Goal: Task Accomplishment & Management: Complete application form

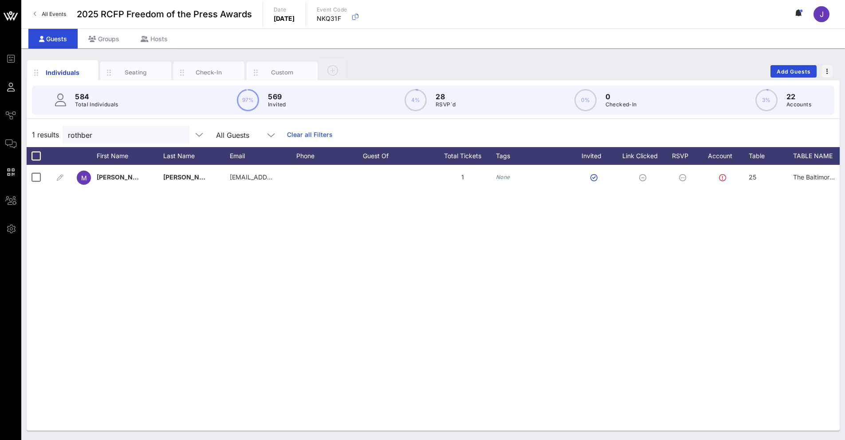
scroll to position [0, 352]
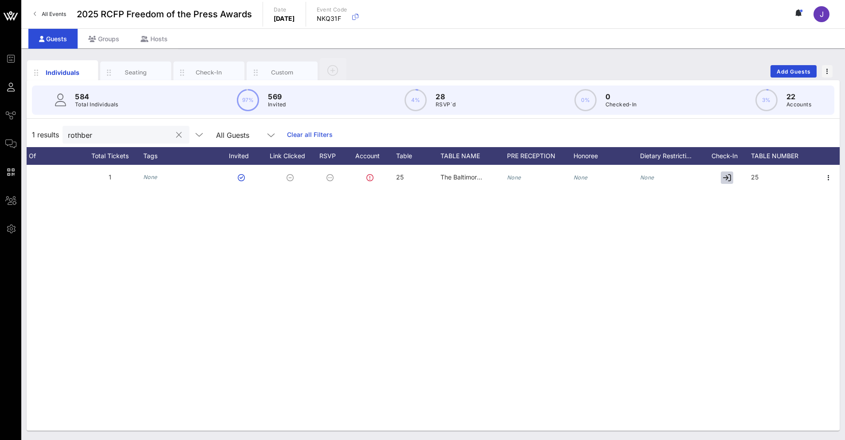
click at [102, 138] on input "rothber" at bounding box center [120, 135] width 104 height 12
type input "[PERSON_NAME]"
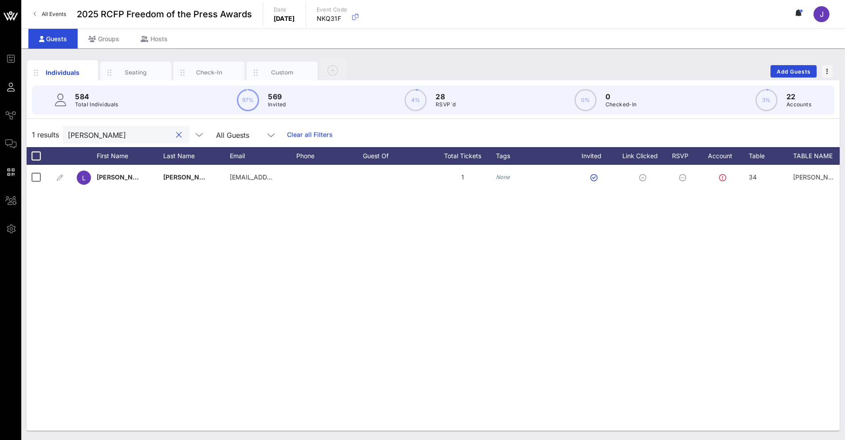
scroll to position [0, 194]
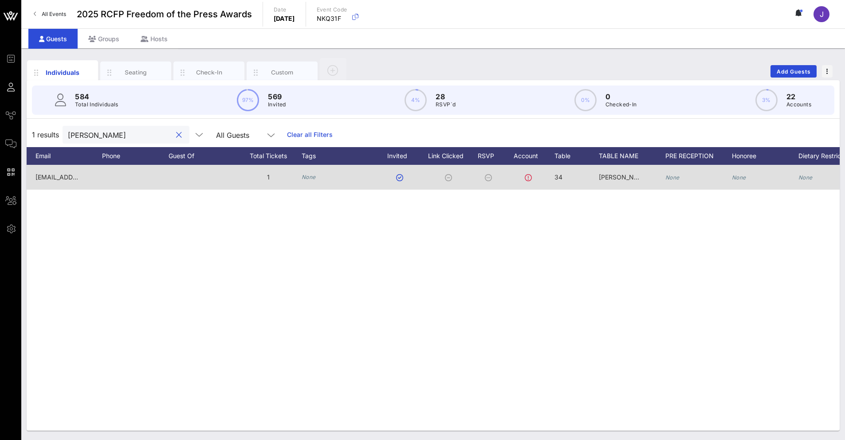
click at [559, 176] on span "34" at bounding box center [558, 177] width 8 height 8
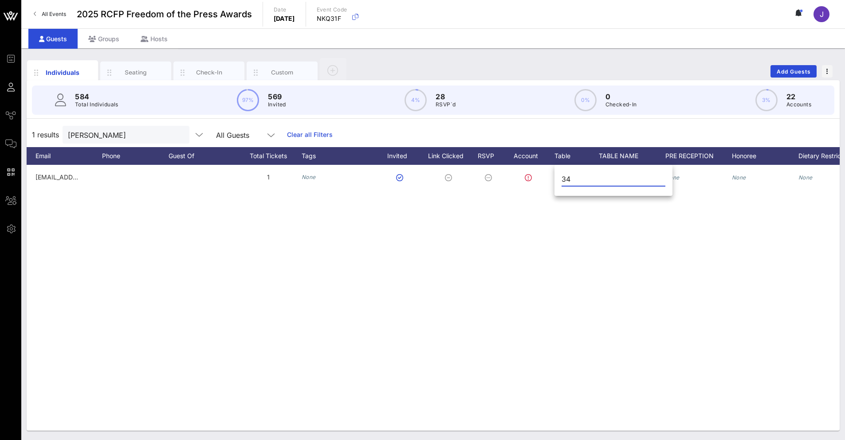
drag, startPoint x: 568, startPoint y: 177, endPoint x: 559, endPoint y: 178, distance: 8.4
click at [559, 178] on div "34" at bounding box center [613, 181] width 118 height 29
click at [586, 181] on input "34" at bounding box center [613, 179] width 104 height 14
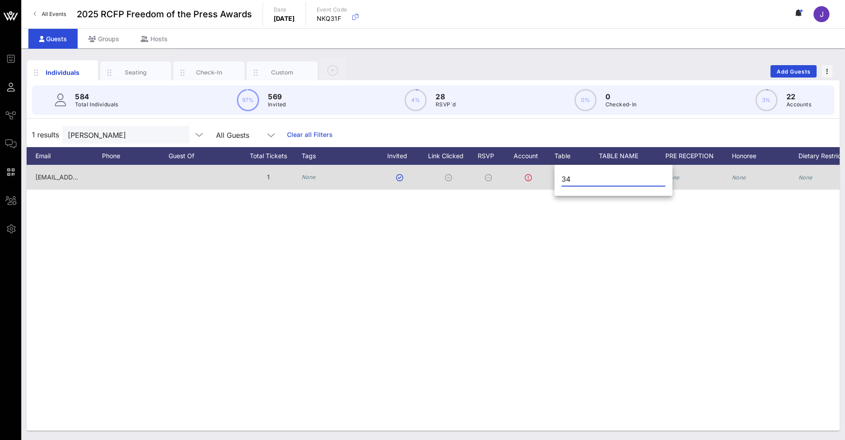
drag, startPoint x: 586, startPoint y: 181, endPoint x: 548, endPoint y: 178, distance: 38.3
click at [548, 178] on div "Event Builder Guests Journeys Comms QR Scanner Team Settings 2025 RCFP Freedom …" at bounding box center [422, 220] width 845 height 440
type input "0"
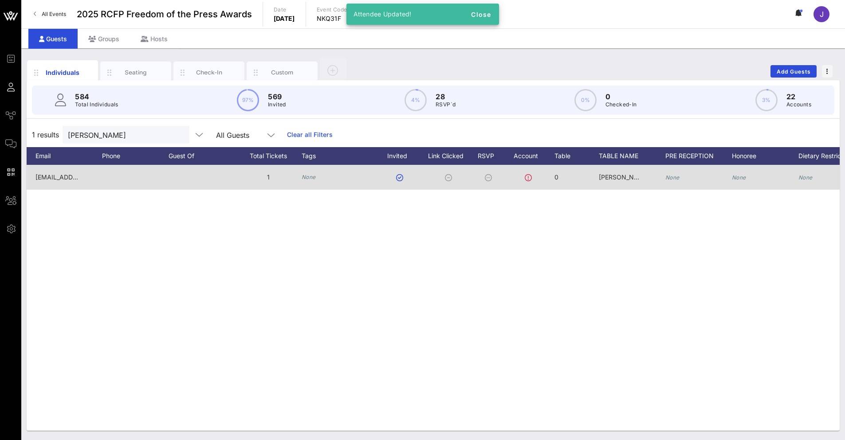
click at [615, 186] on div "[PERSON_NAME]" at bounding box center [620, 177] width 44 height 25
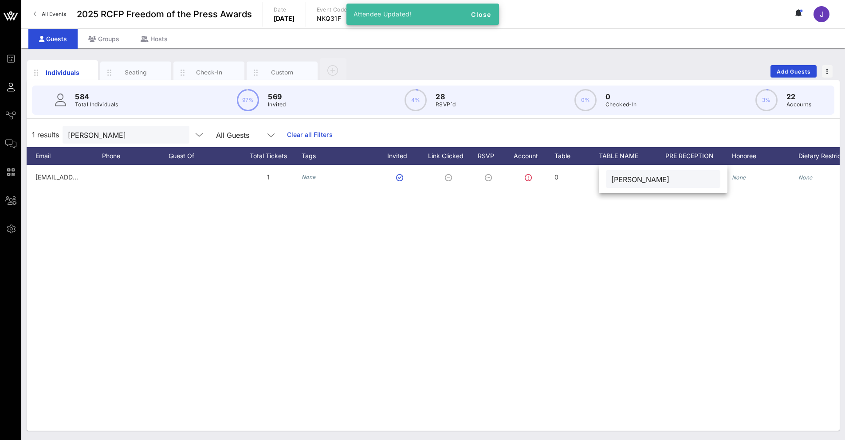
click at [614, 177] on input "[PERSON_NAME]" at bounding box center [663, 179] width 104 height 12
click at [613, 178] on input "[PERSON_NAME]" at bounding box center [663, 179] width 104 height 12
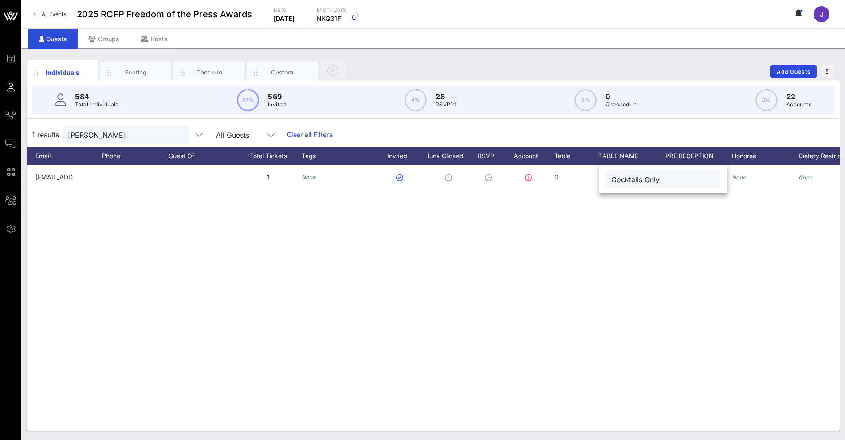
type input "Cocktails Only"
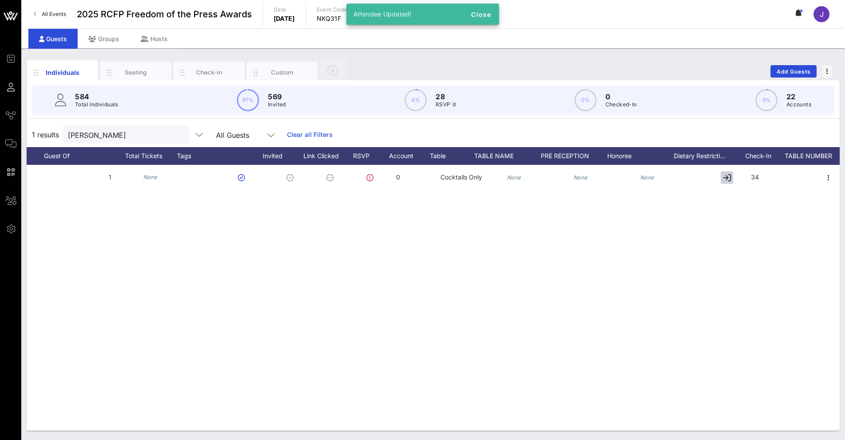
scroll to position [0, 352]
drag, startPoint x: 751, startPoint y: 171, endPoint x: 759, endPoint y: 179, distance: 11.6
click at [751, 171] on div "34" at bounding box center [755, 177] width 8 height 25
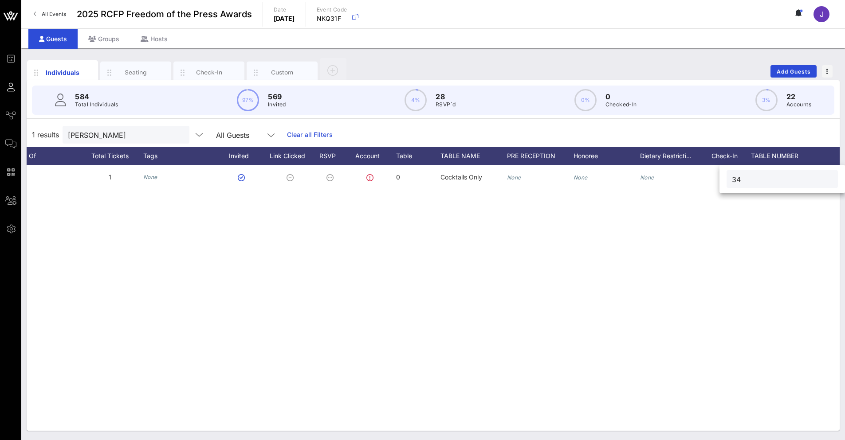
click at [759, 179] on input "34" at bounding box center [781, 179] width 101 height 12
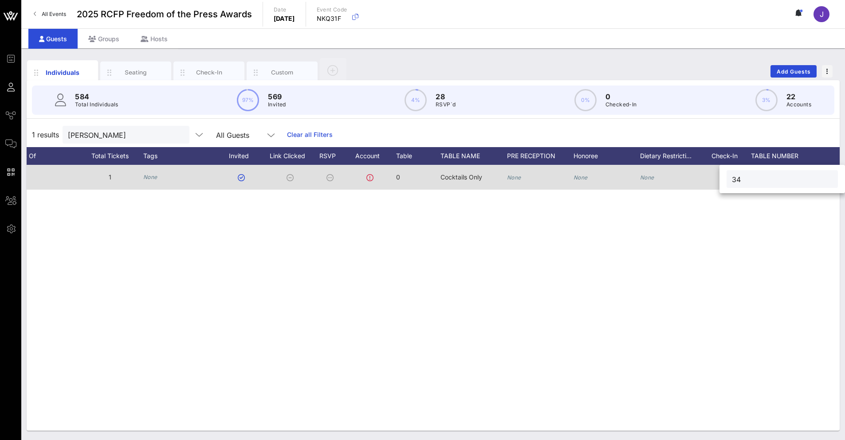
drag, startPoint x: 755, startPoint y: 179, endPoint x: 716, endPoint y: 177, distance: 39.1
click at [716, 177] on div "Event Builder Guests Journeys Comms QR Scanner Team Settings 2025 RCFP Freedom …" at bounding box center [422, 220] width 845 height 440
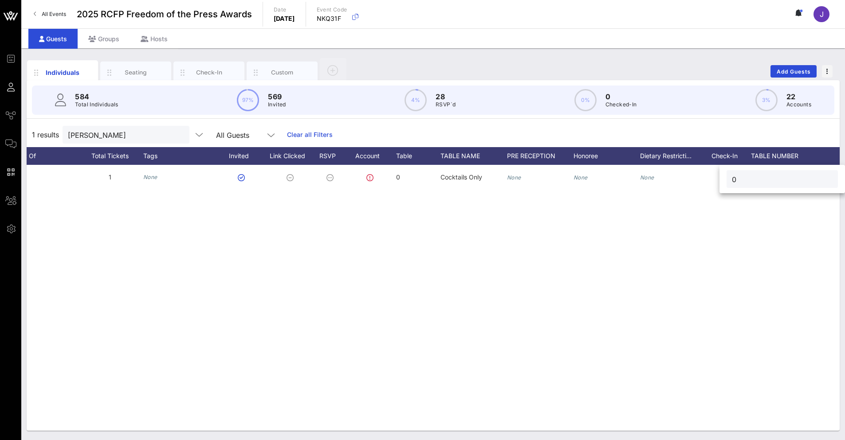
type input "0"
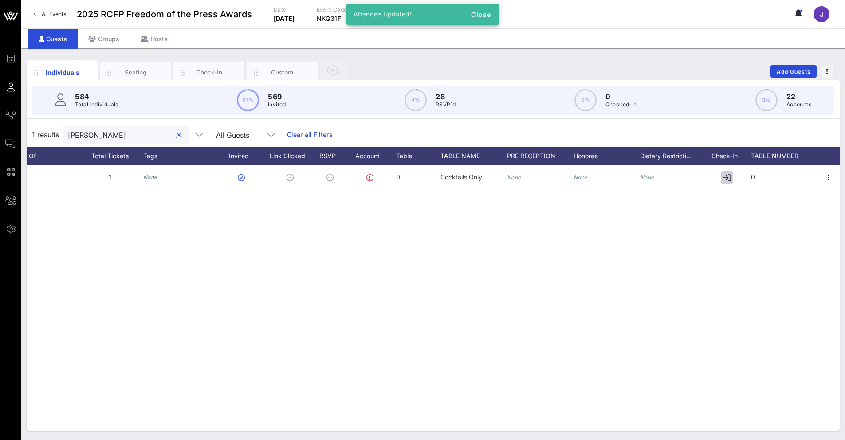
drag, startPoint x: 113, startPoint y: 133, endPoint x: 63, endPoint y: 135, distance: 50.1
click at [63, 135] on div "[PERSON_NAME]" at bounding box center [126, 135] width 127 height 18
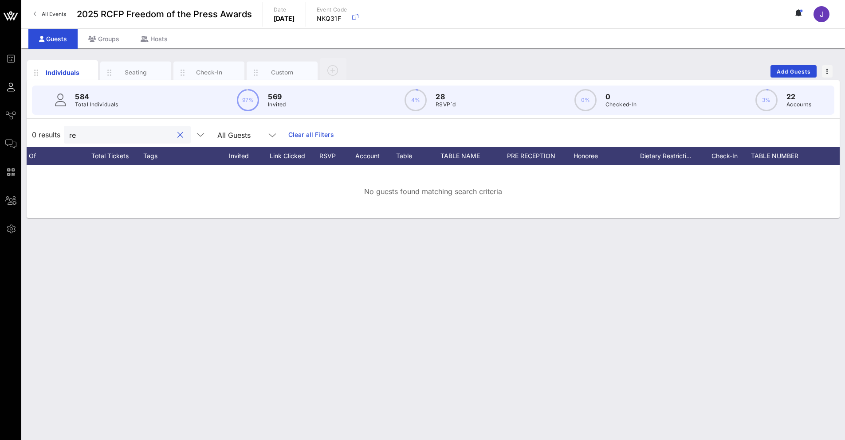
type input "r"
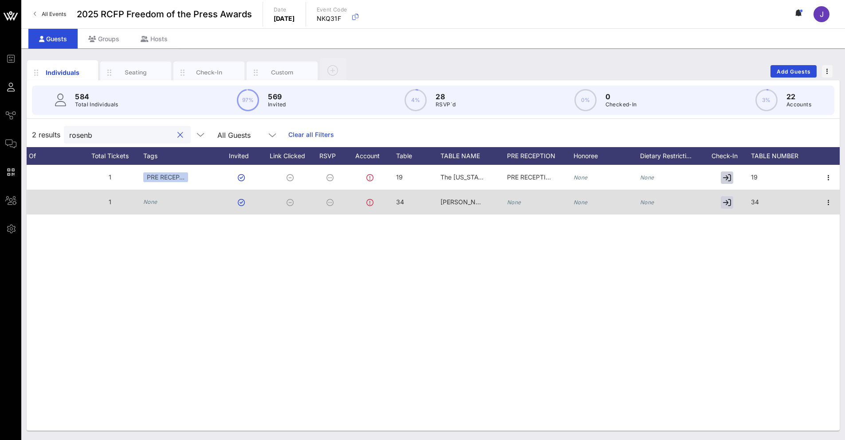
type input "rosenb"
click at [403, 199] on span "34" at bounding box center [400, 202] width 8 height 8
drag, startPoint x: 406, startPoint y: 204, endPoint x: 391, endPoint y: 201, distance: 15.7
click at [391, 201] on div "Event Builder Guests Journeys Comms QR Scanner Team Settings 2025 RCFP Freedom …" at bounding box center [422, 220] width 845 height 440
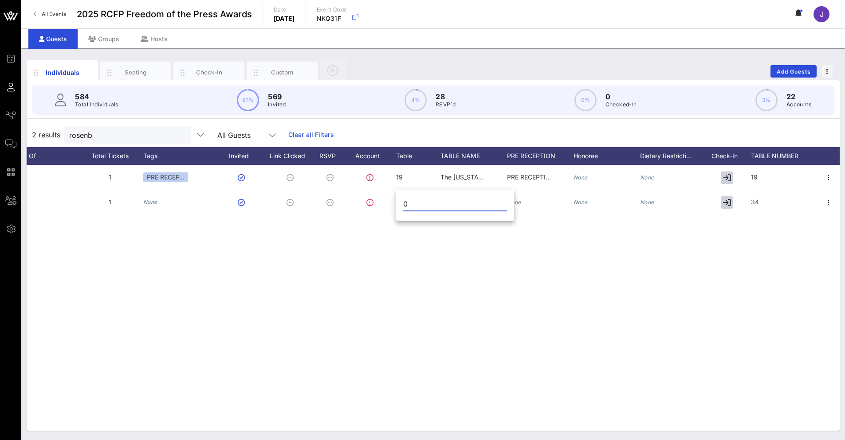
type input "0"
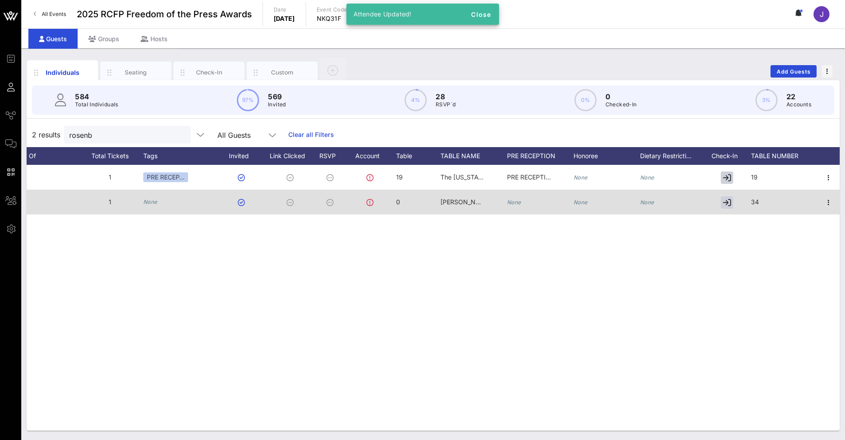
click at [462, 202] on span "[PERSON_NAME]" at bounding box center [465, 202] width 51 height 8
click at [462, 202] on input "[PERSON_NAME]" at bounding box center [505, 204] width 104 height 12
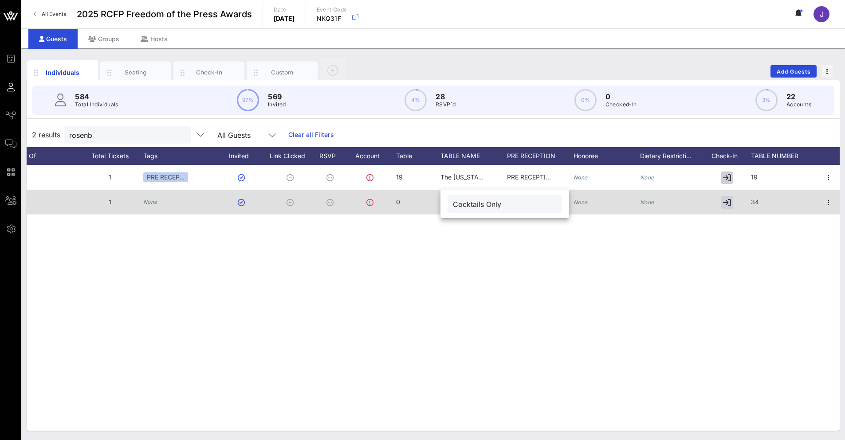
type input "Cocktails Only"
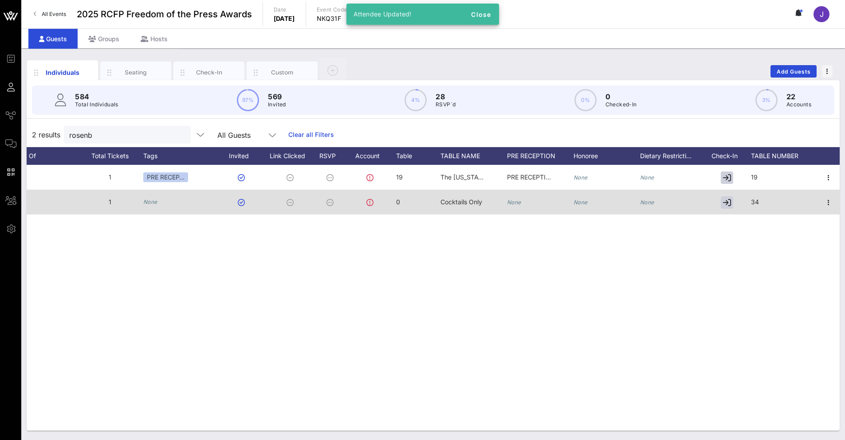
click at [764, 199] on div "34" at bounding box center [784, 207] width 66 height 35
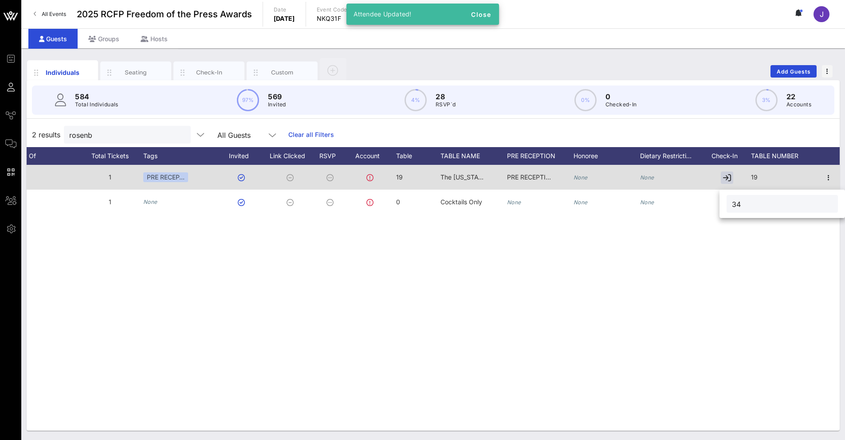
drag, startPoint x: 754, startPoint y: 202, endPoint x: 699, endPoint y: 189, distance: 56.6
click at [696, 199] on div "Event Builder Guests Journeys Comms QR Scanner Team Settings 2025 RCFP Freedom …" at bounding box center [422, 220] width 845 height 440
type input "0"
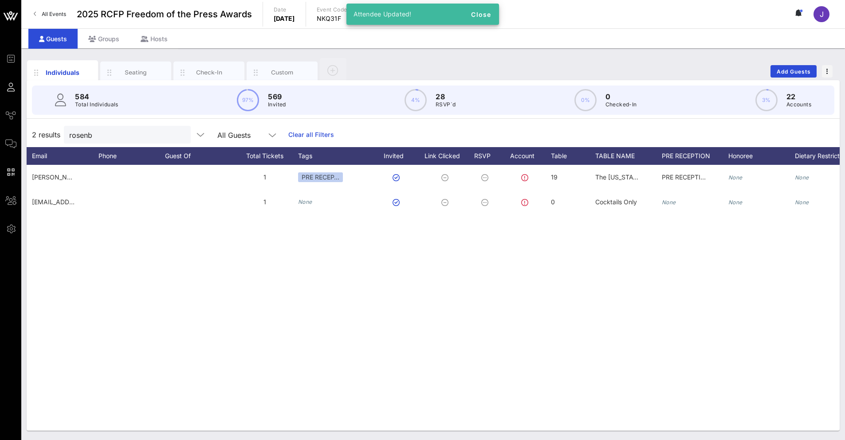
scroll to position [0, 0]
